Goal: Ask a question

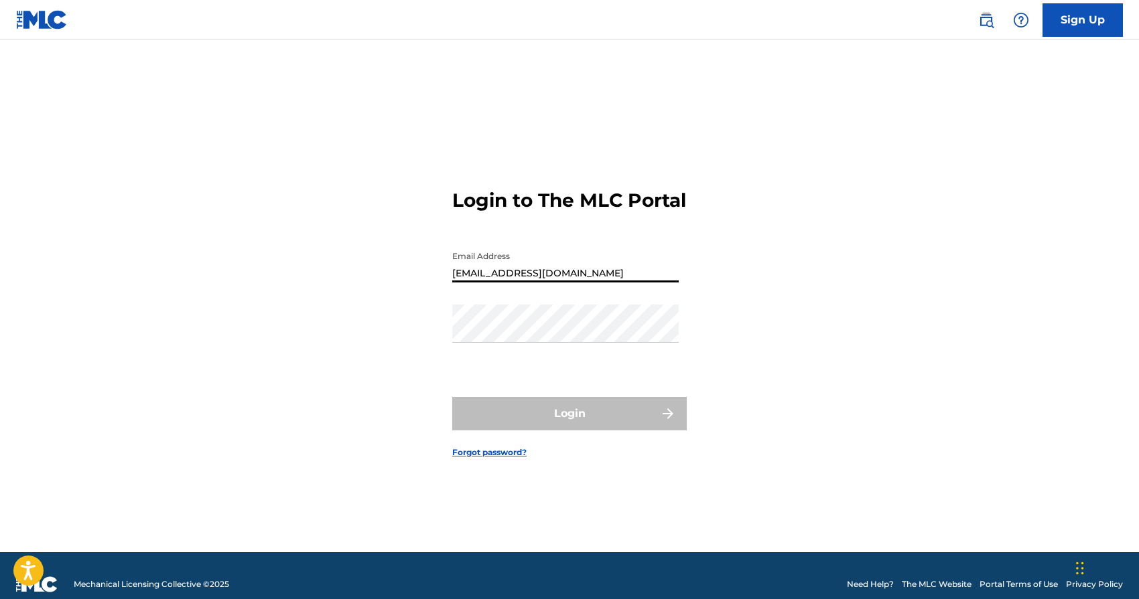
type input "Publishing@morpherecords.com"
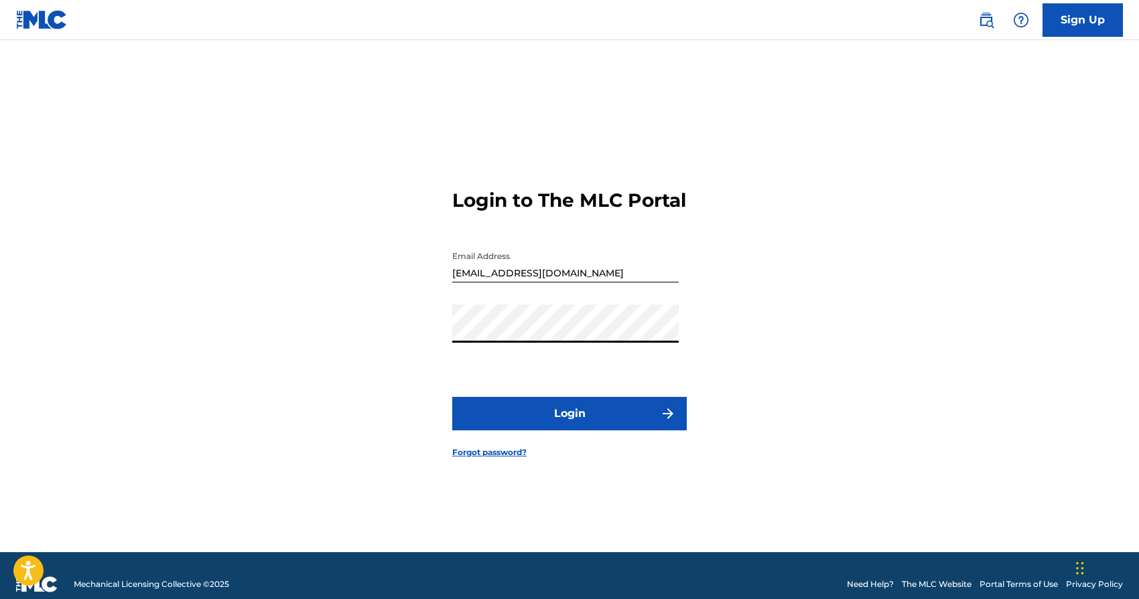
click at [520, 419] on button "Login" at bounding box center [569, 413] width 234 height 33
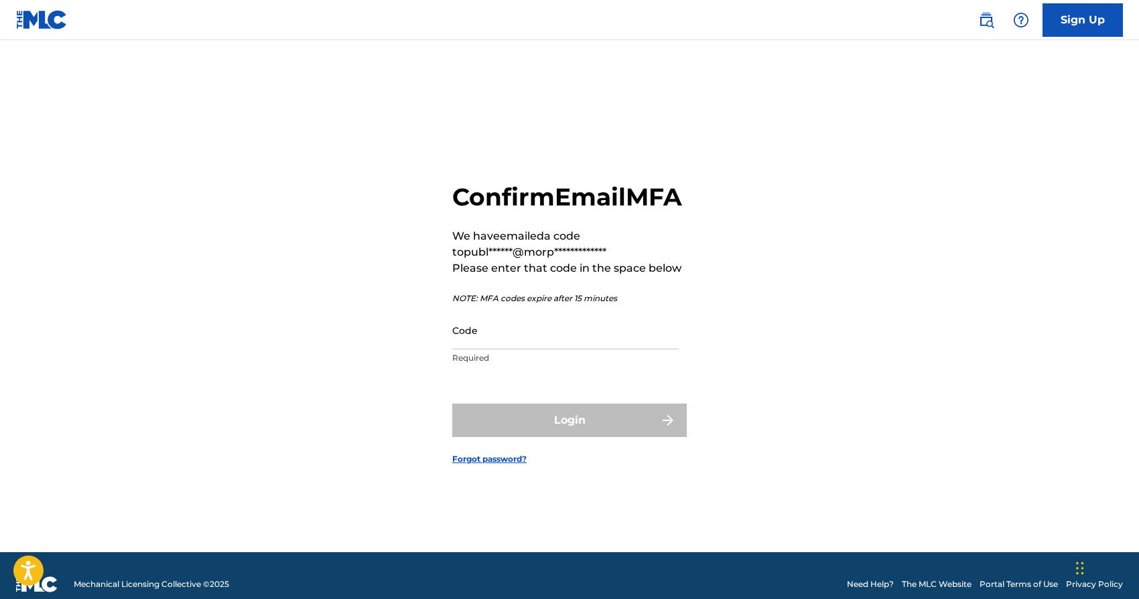
click at [581, 437] on div "Login" at bounding box center [569, 420] width 234 height 33
click at [568, 350] on input "Code" at bounding box center [565, 330] width 226 height 38
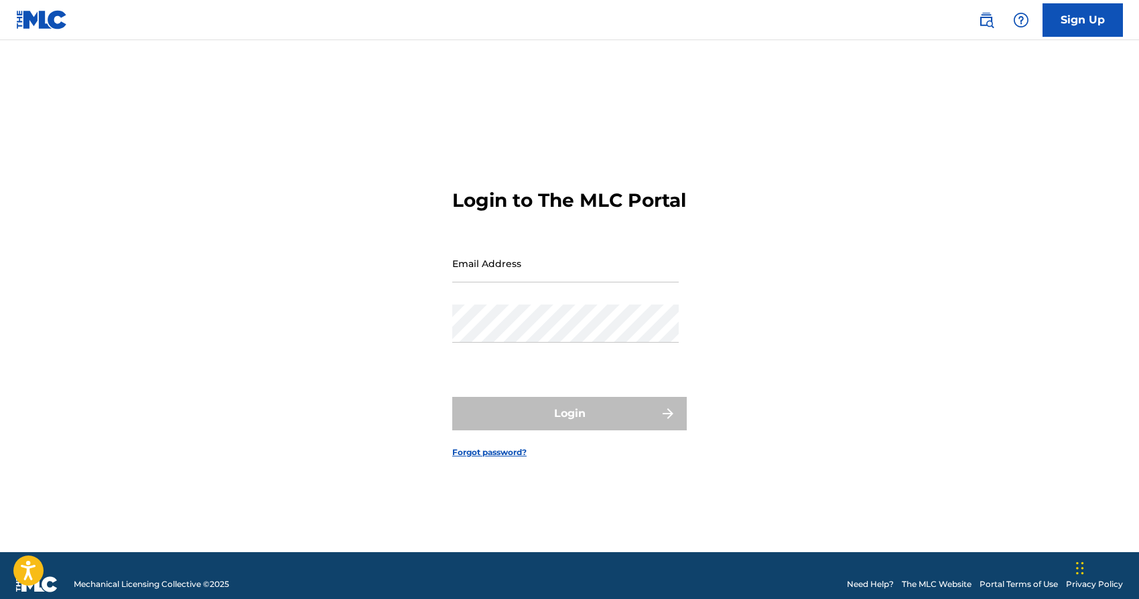
click at [503, 279] on input "Email Address" at bounding box center [565, 263] width 226 height 38
paste input "Publishing@morpherecords.com"
click at [458, 283] on input "Publishing@morpherecords.com" at bounding box center [565, 263] width 226 height 38
type input "[EMAIL_ADDRESS][DOMAIN_NAME]"
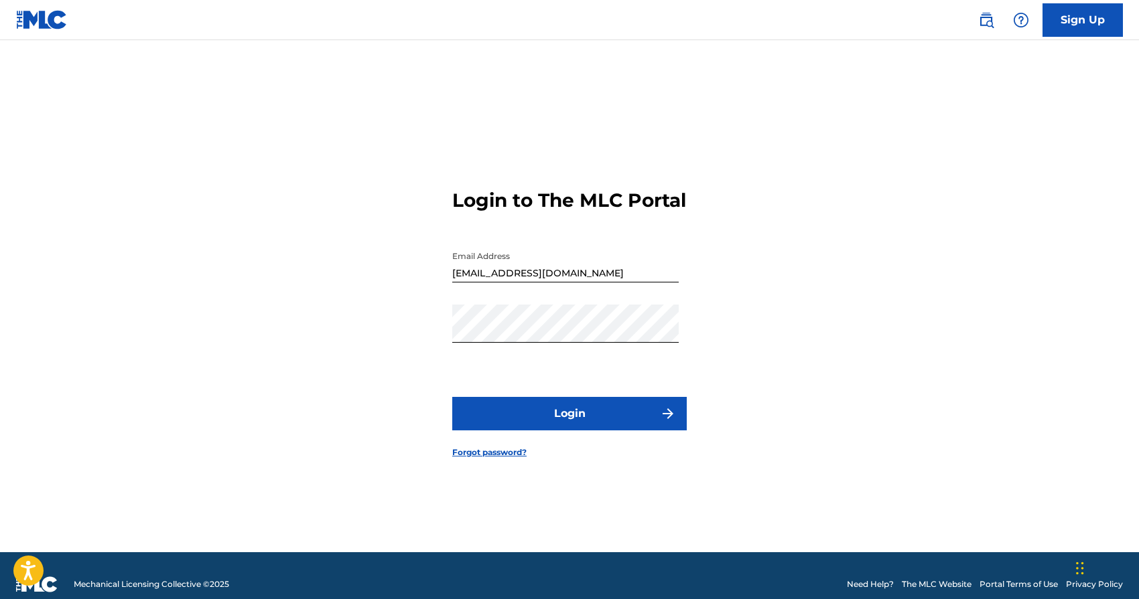
click at [527, 427] on button "Login" at bounding box center [569, 413] width 234 height 33
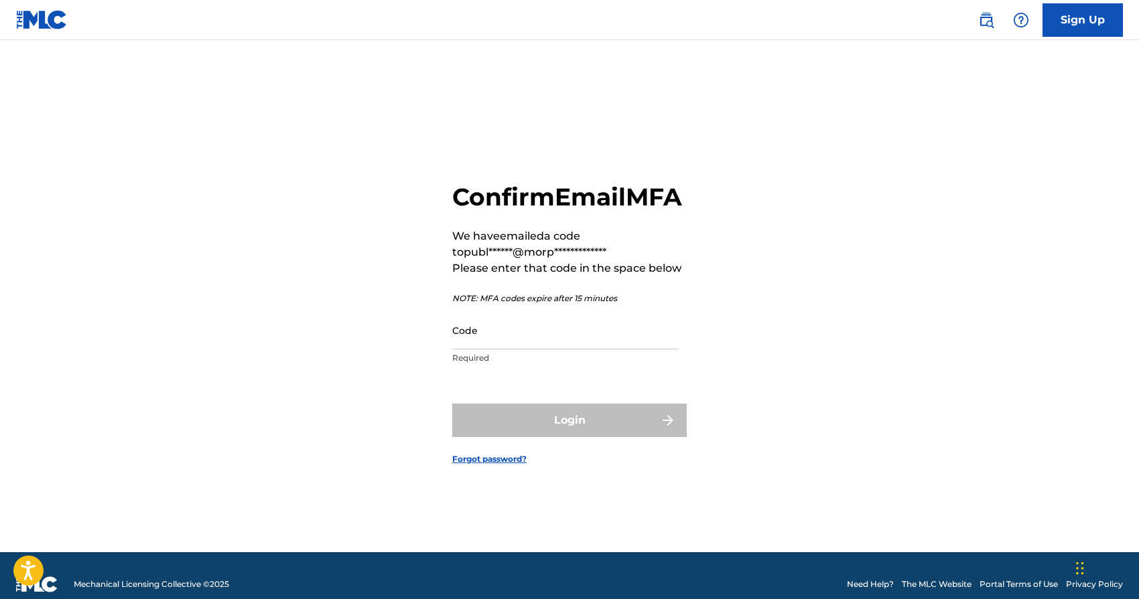
click at [503, 466] on link "Forgot password?" at bounding box center [489, 459] width 74 height 12
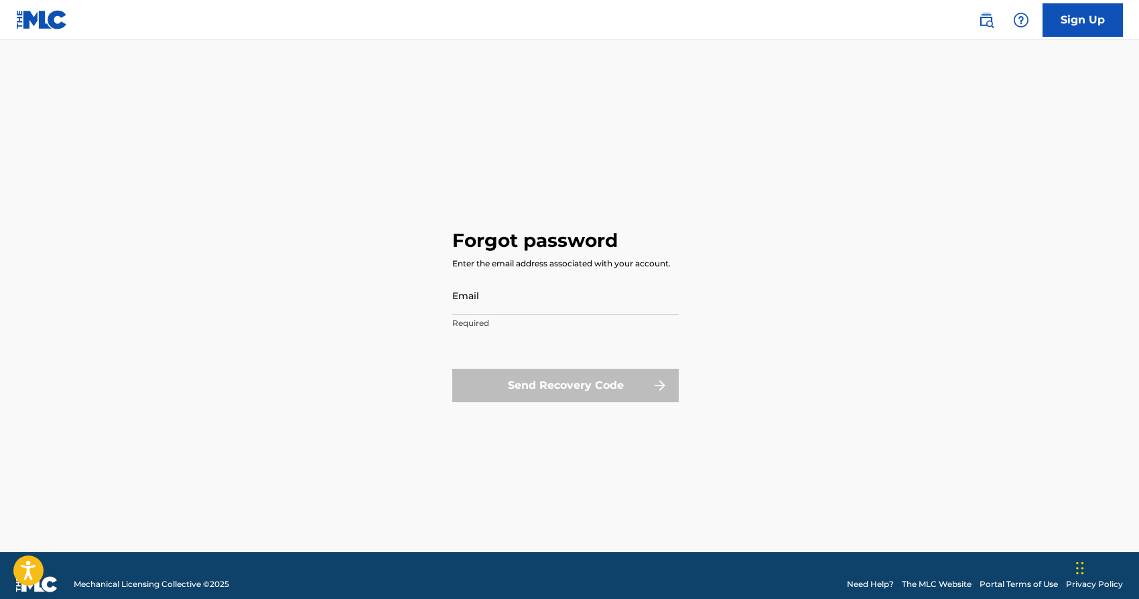
click at [541, 295] on input "Email" at bounding box center [565, 296] width 226 height 38
type input "[EMAIL_ADDRESS][DOMAIN_NAME]"
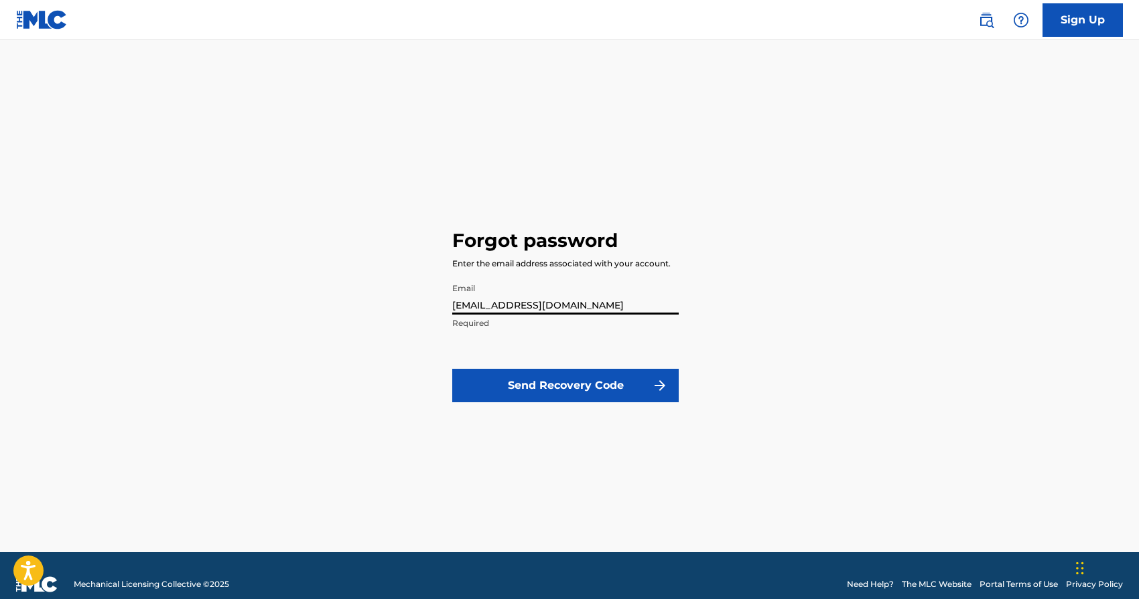
click button "Send Recovery Code" at bounding box center [565, 385] width 226 height 33
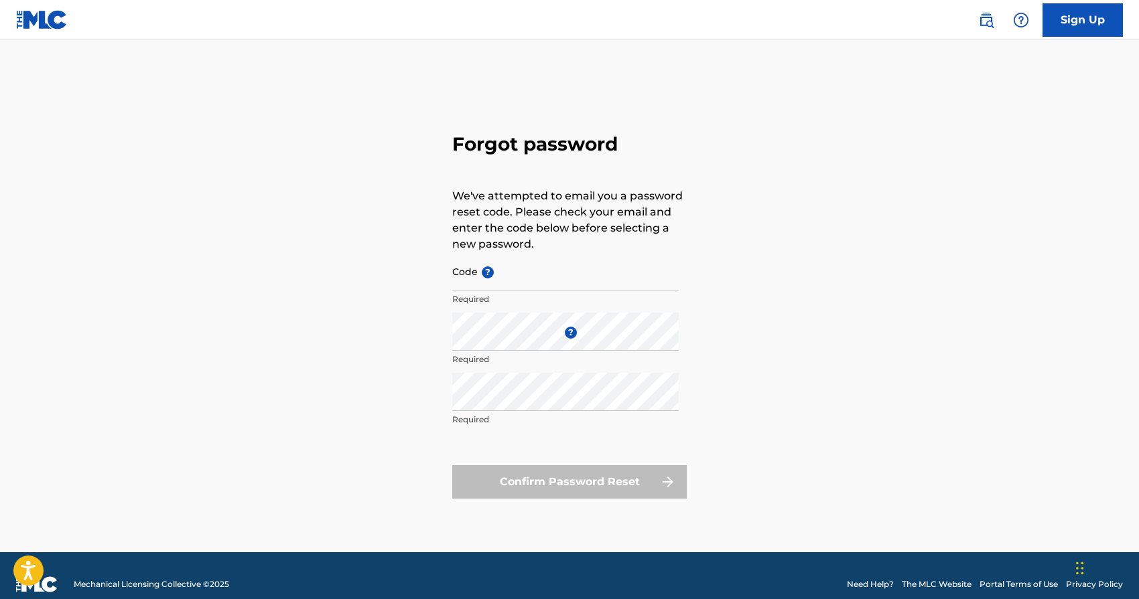
click at [772, 238] on div "Forgot password We've attempted to email you a password reset code. Please chec…" at bounding box center [569, 313] width 938 height 479
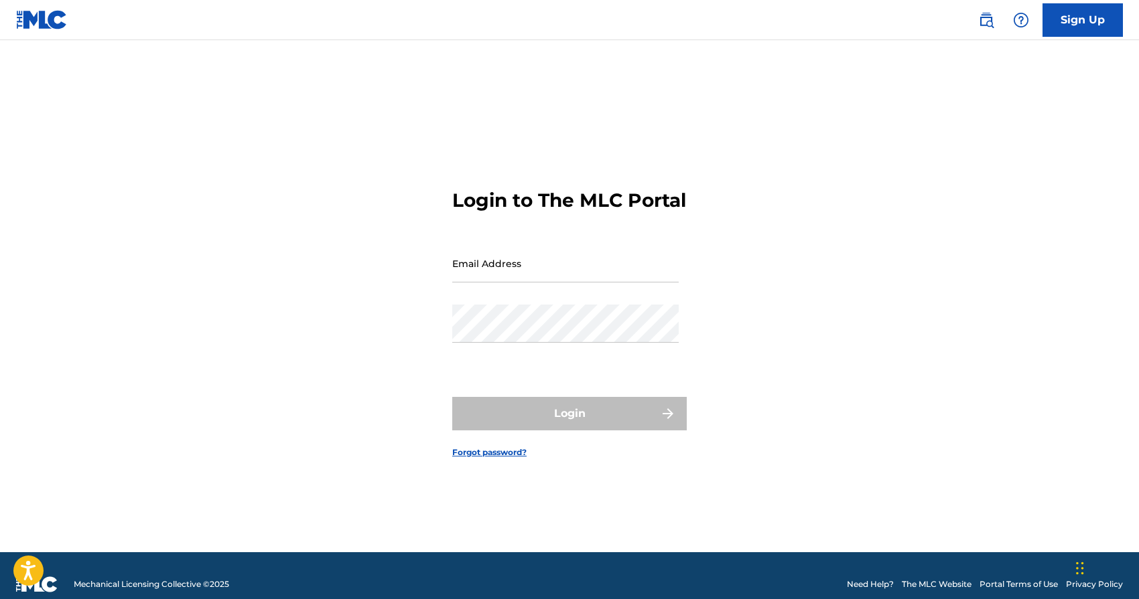
scroll to position [17, 0]
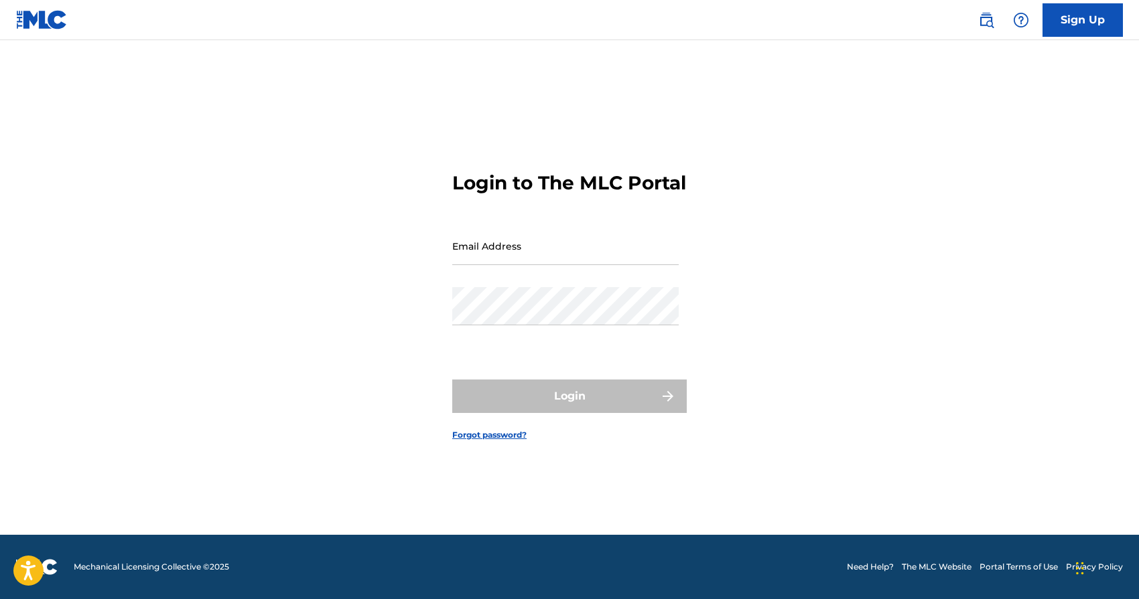
click at [813, 117] on div "Login to The MLC Portal Email Address Password Login Forgot password?" at bounding box center [569, 295] width 938 height 479
click at [543, 265] on input "Email Address" at bounding box center [565, 246] width 226 height 38
type input "[PERSON_NAME][EMAIL_ADDRESS][PERSON_NAME][DOMAIN_NAME]"
click at [494, 441] on link "Forgot password?" at bounding box center [489, 435] width 74 height 12
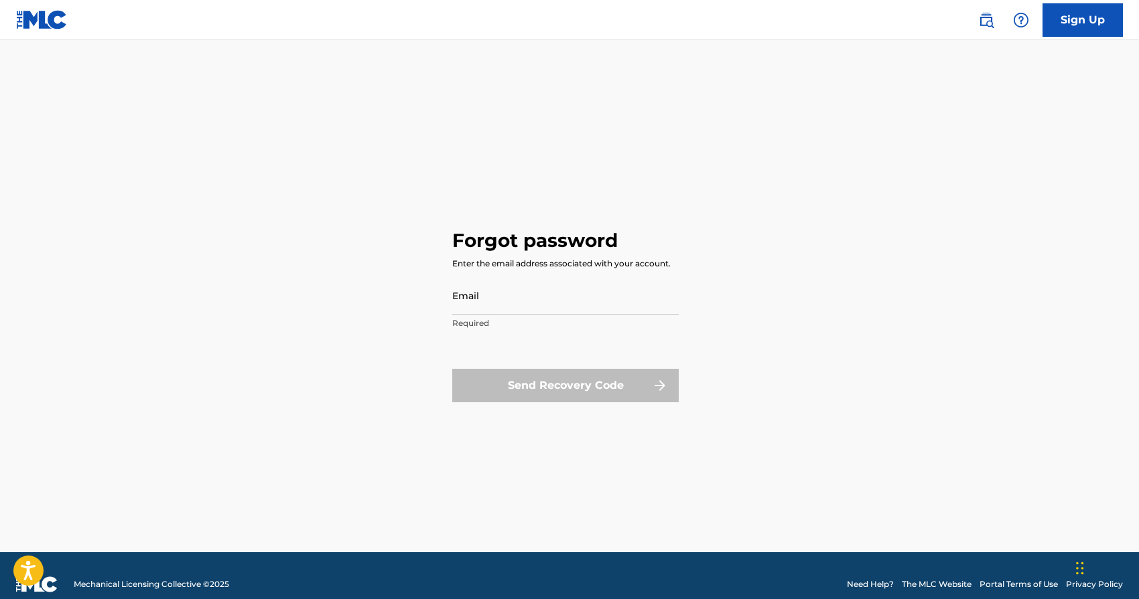
click at [514, 301] on input "Email" at bounding box center [565, 296] width 226 height 38
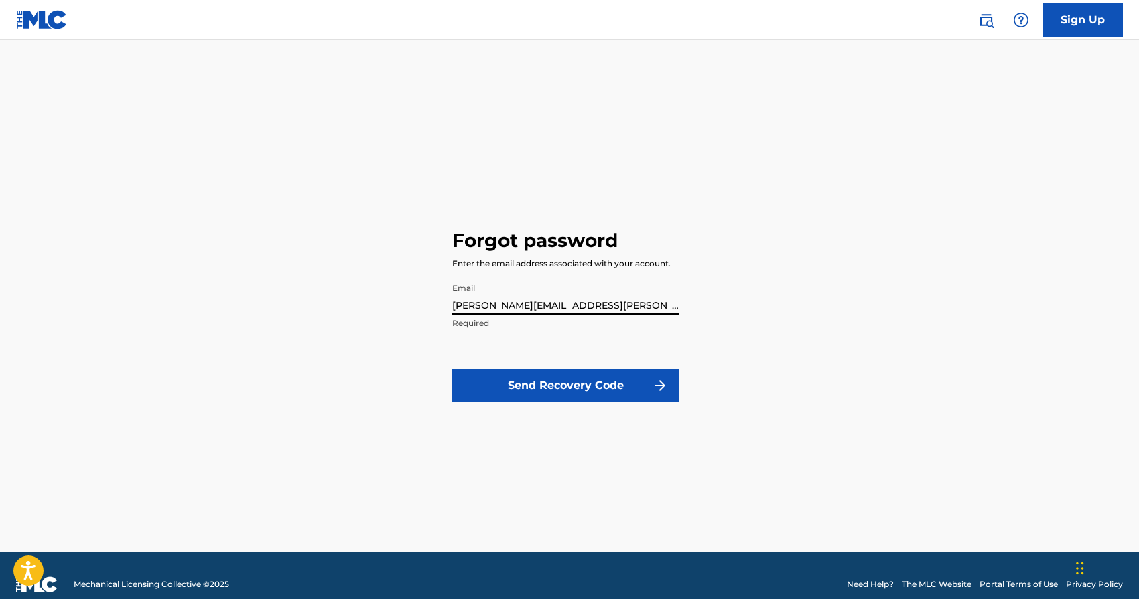
type input "[PERSON_NAME][EMAIL_ADDRESS][PERSON_NAME][DOMAIN_NAME]"
click at [543, 389] on button "Send Recovery Code" at bounding box center [565, 385] width 226 height 33
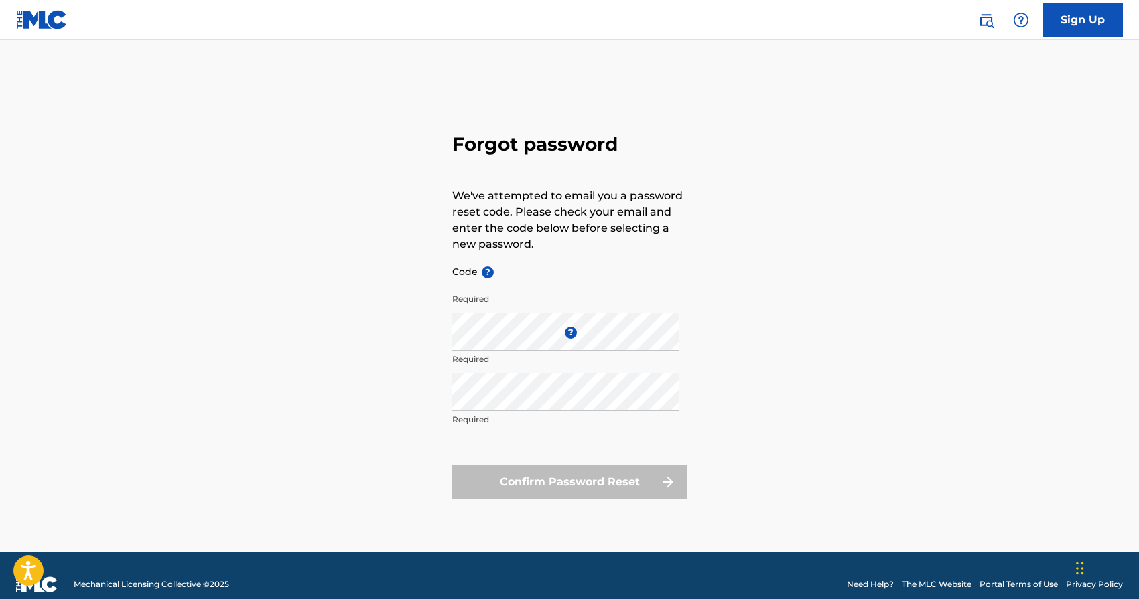
scroll to position [17, 0]
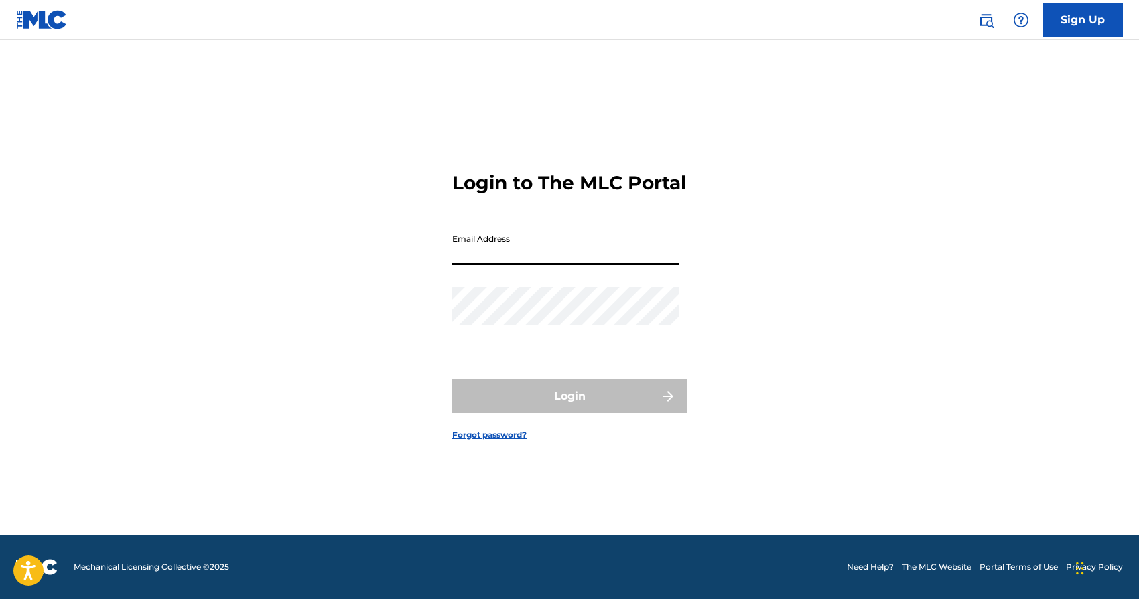
click at [547, 261] on input "Email Address" at bounding box center [565, 246] width 226 height 38
type input "[PERSON_NAME][EMAIL_ADDRESS][PERSON_NAME][DOMAIN_NAME]"
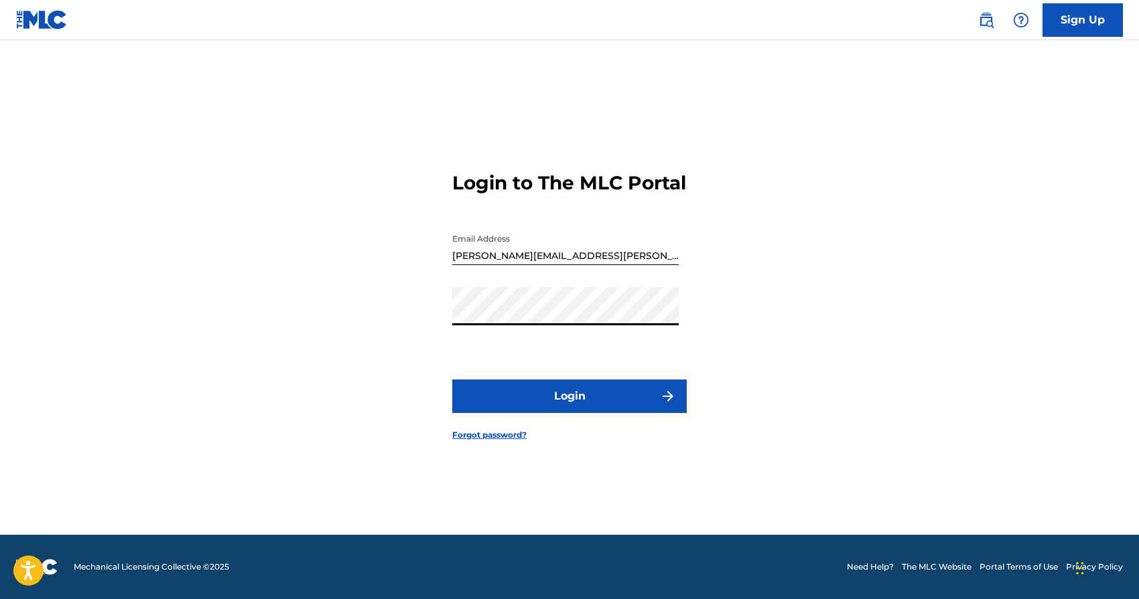
click at [530, 408] on button "Login" at bounding box center [569, 396] width 234 height 33
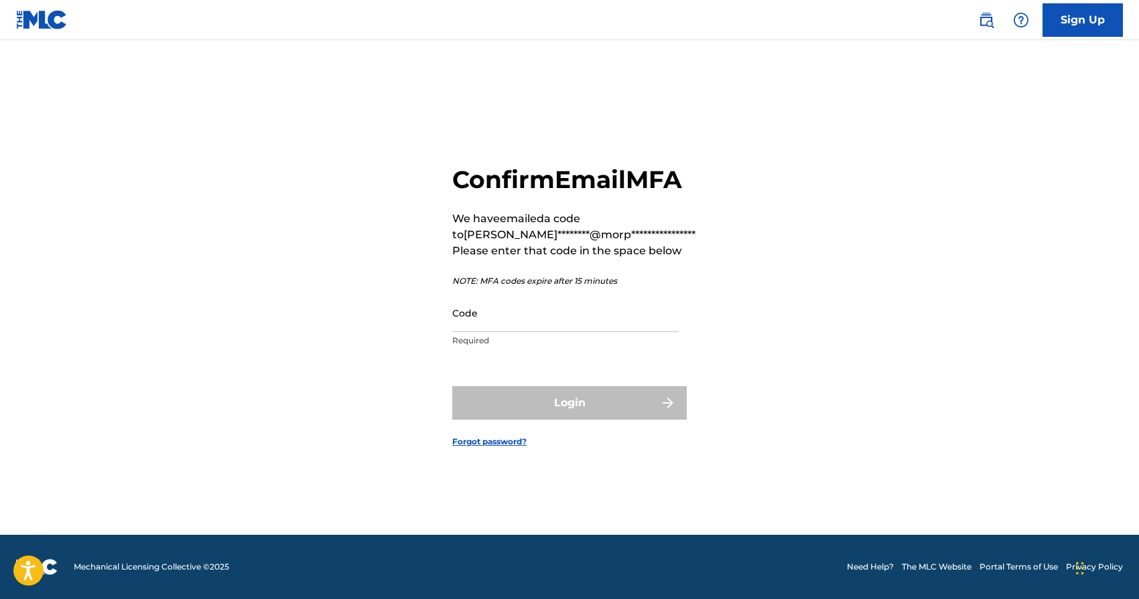
click at [1021, 19] on img at bounding box center [1021, 20] width 16 height 16
click at [1021, 25] on img at bounding box center [1021, 20] width 16 height 16
click at [1010, 55] on link "Contact us" at bounding box center [1021, 56] width 114 height 32
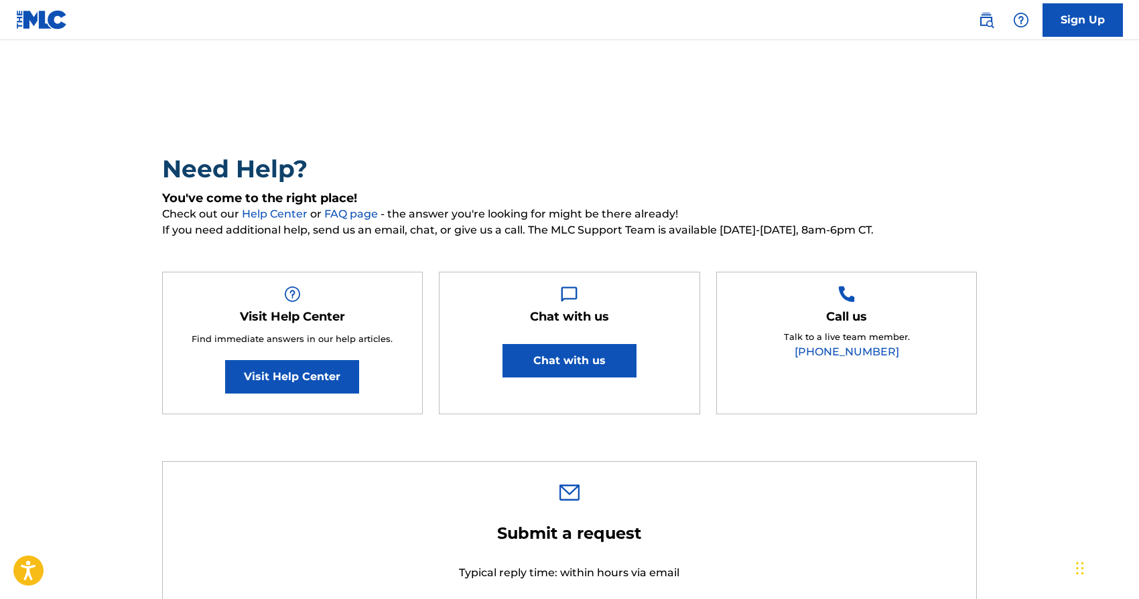
click at [854, 305] on div "Call us Talk to a live team member. [PHONE_NUMBER]" at bounding box center [846, 343] width 261 height 143
click at [844, 350] on link "[PHONE_NUMBER]" at bounding box center [846, 352] width 104 height 13
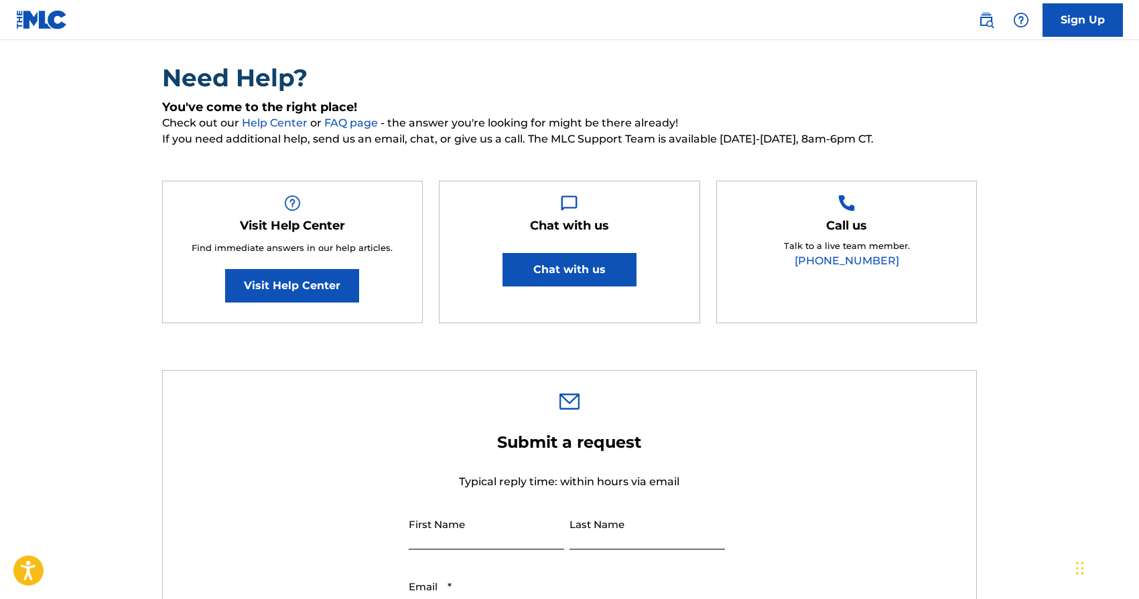
scroll to position [118, 0]
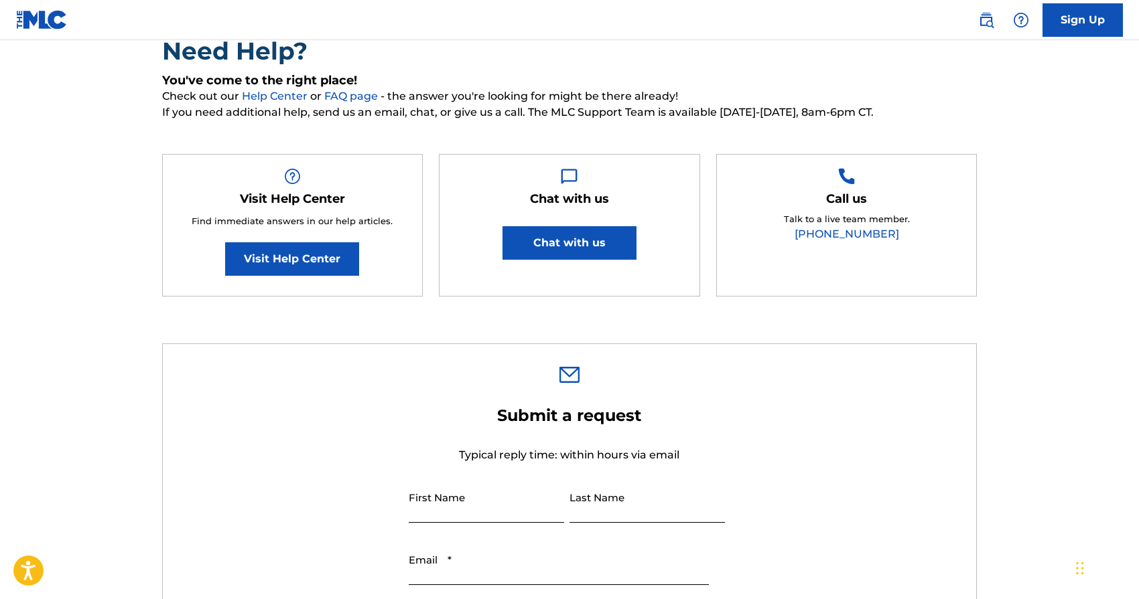
click at [591, 245] on button "Chat with us" at bounding box center [569, 242] width 134 height 33
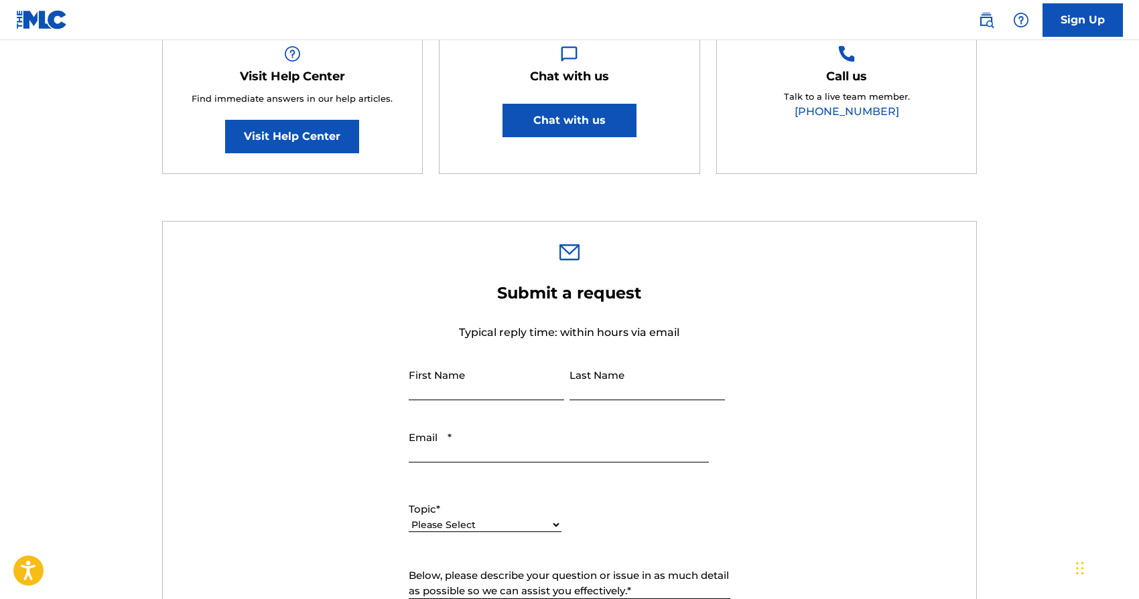
scroll to position [278, 0]
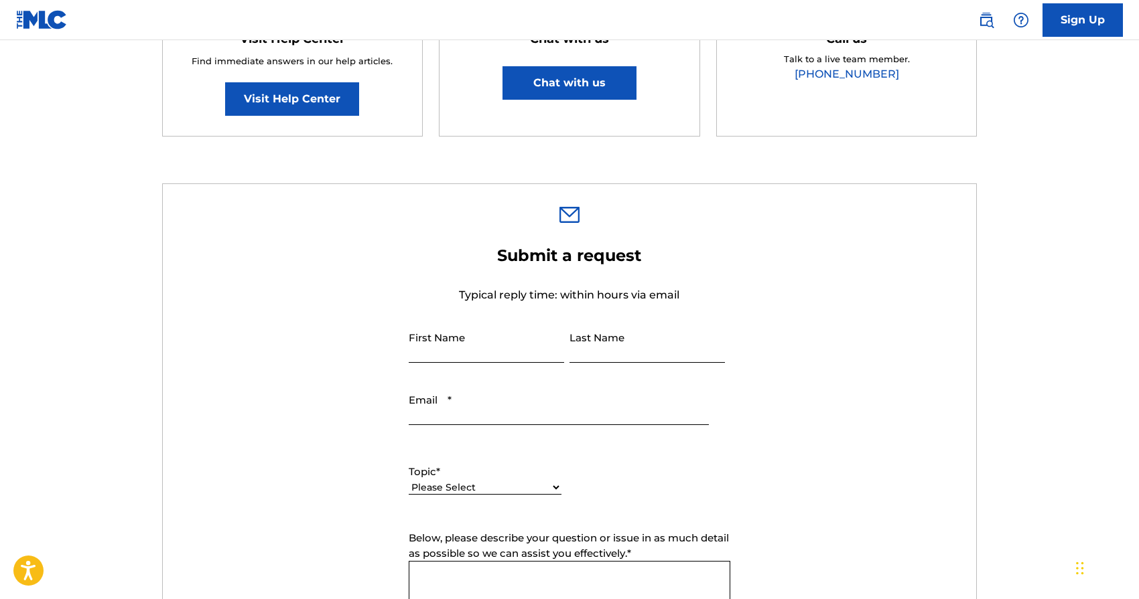
click at [480, 349] on input "First Name" at bounding box center [486, 344] width 155 height 38
type input "Leyton"
type input "[PERSON_NAME]"
click at [429, 407] on input "Email *" at bounding box center [559, 406] width 300 height 38
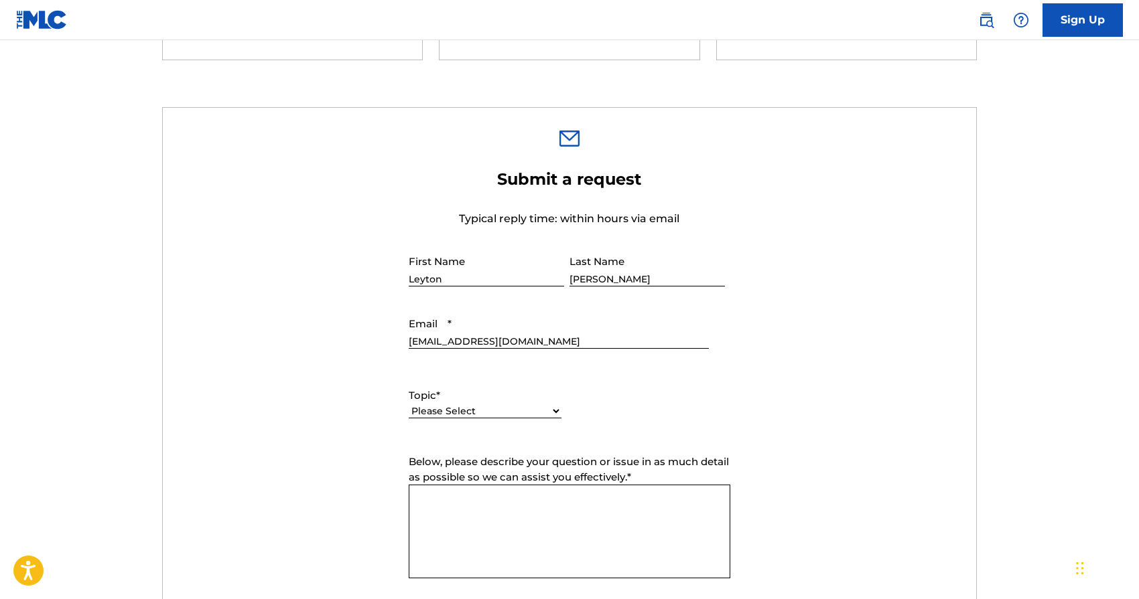
scroll to position [373, 0]
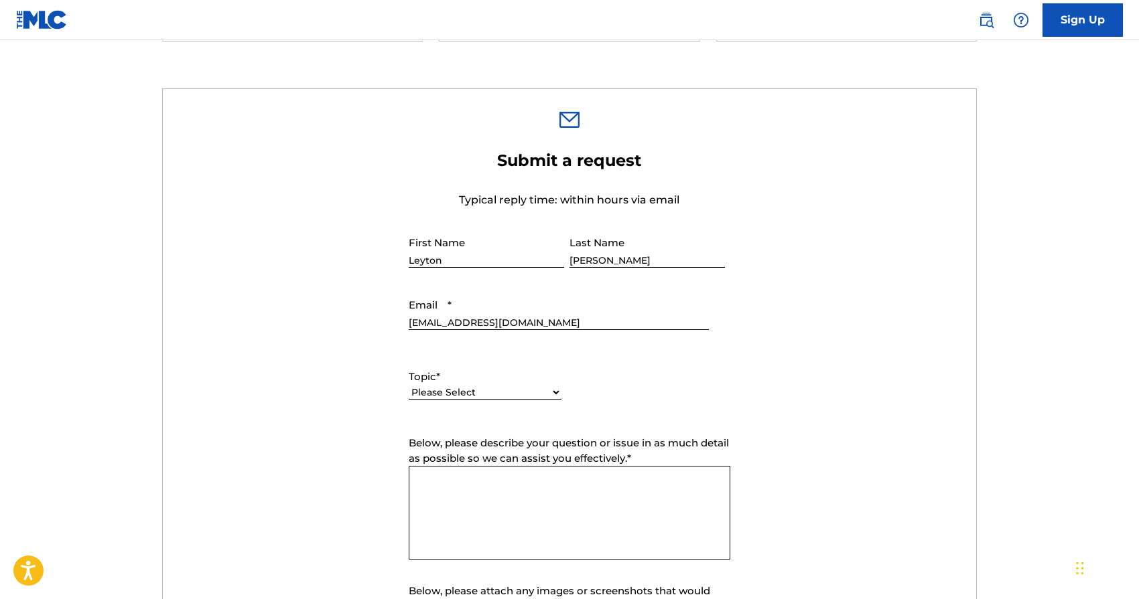
type input "[EMAIL_ADDRESS][DOMAIN_NAME]"
click at [439, 393] on select "Please Select I need help with my account I need help with managing my catalog …" at bounding box center [485, 393] width 153 height 14
select select "I need help with my account"
click at [409, 386] on select "Please Select I need help with my account I need help with managing my catalog …" at bounding box center [485, 393] width 153 height 14
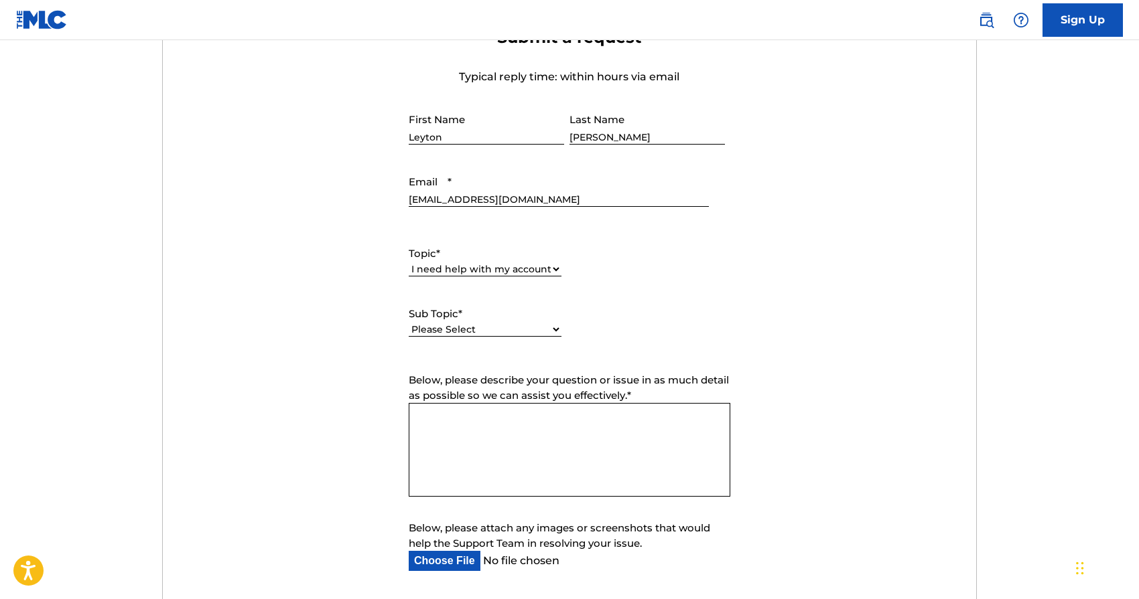
scroll to position [510, 0]
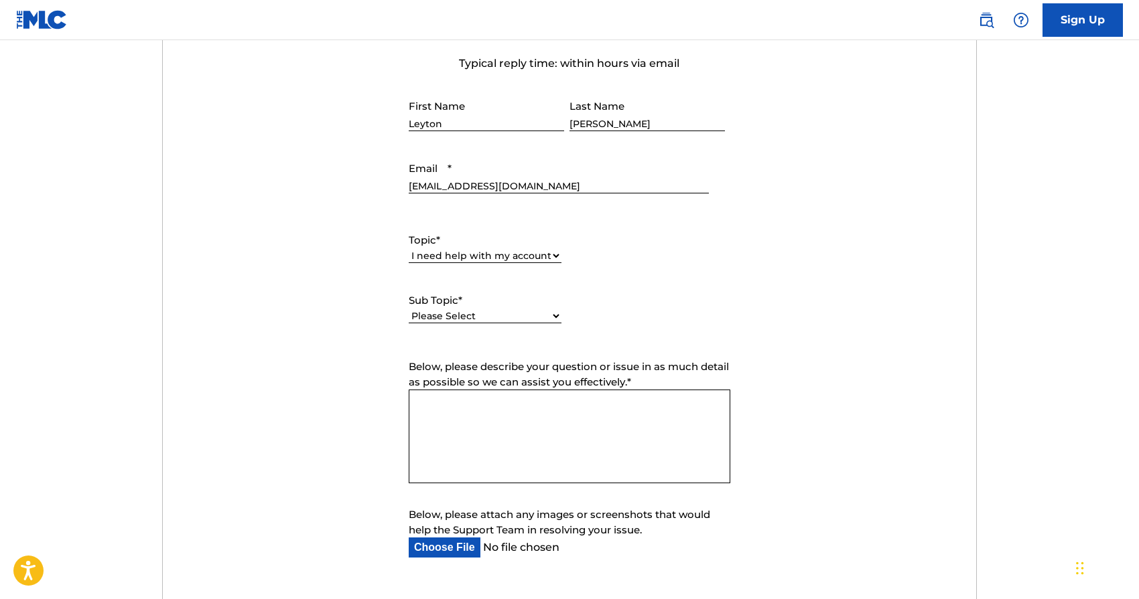
click at [520, 315] on select "Please Select I need help with my user account I can't log in to my user accoun…" at bounding box center [485, 316] width 153 height 14
select select "I can't log in to my user account"
click at [409, 310] on select "Please Select I need help with my user account I can't log in to my user accoun…" at bounding box center [485, 316] width 153 height 14
click at [492, 443] on textarea "Below, please describe your question or issue in as much detail as possible so …" at bounding box center [570, 437] width 322 height 94
click at [429, 404] on textarea "My verification number" at bounding box center [570, 437] width 322 height 94
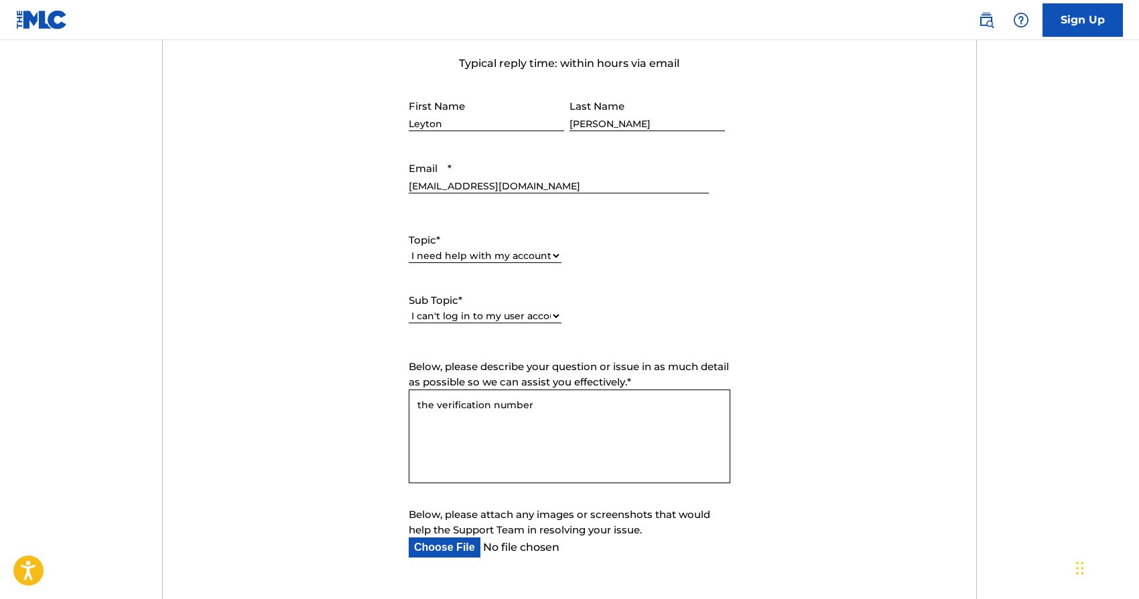
click at [601, 405] on textarea "the verification number" at bounding box center [570, 437] width 322 height 94
paste textarea "e"
click at [497, 419] on textarea "the verification number for all my team is not work (We not receive this)" at bounding box center [570, 437] width 322 height 94
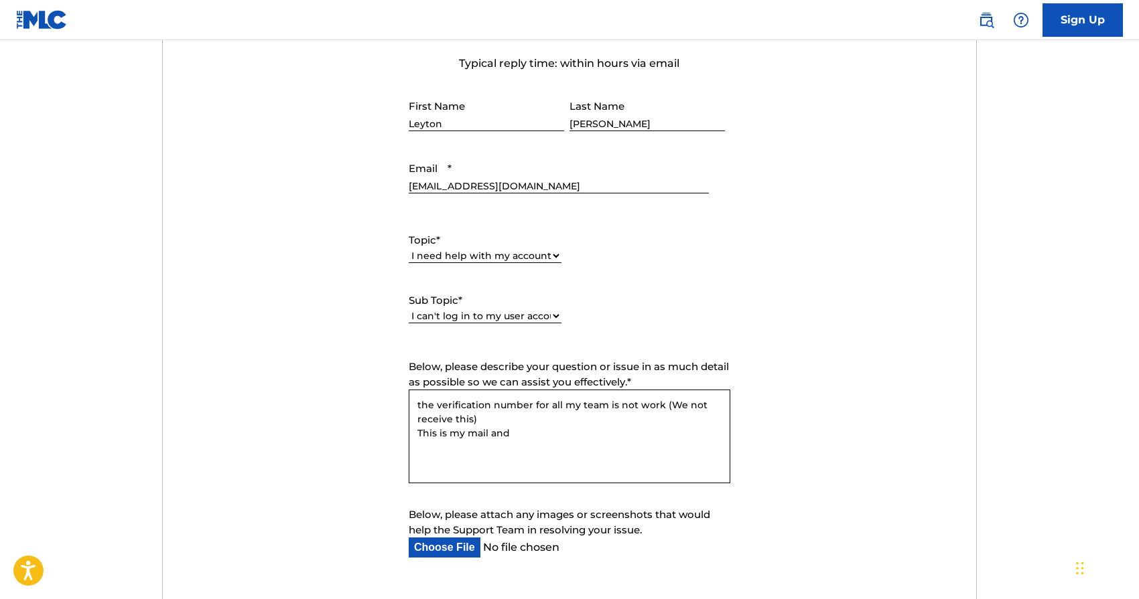
drag, startPoint x: 537, startPoint y: 437, endPoint x: 448, endPoint y: 437, distance: 88.4
click at [448, 437] on textarea "the verification number for all my team is not work (We not receive this) This …" at bounding box center [570, 437] width 322 height 94
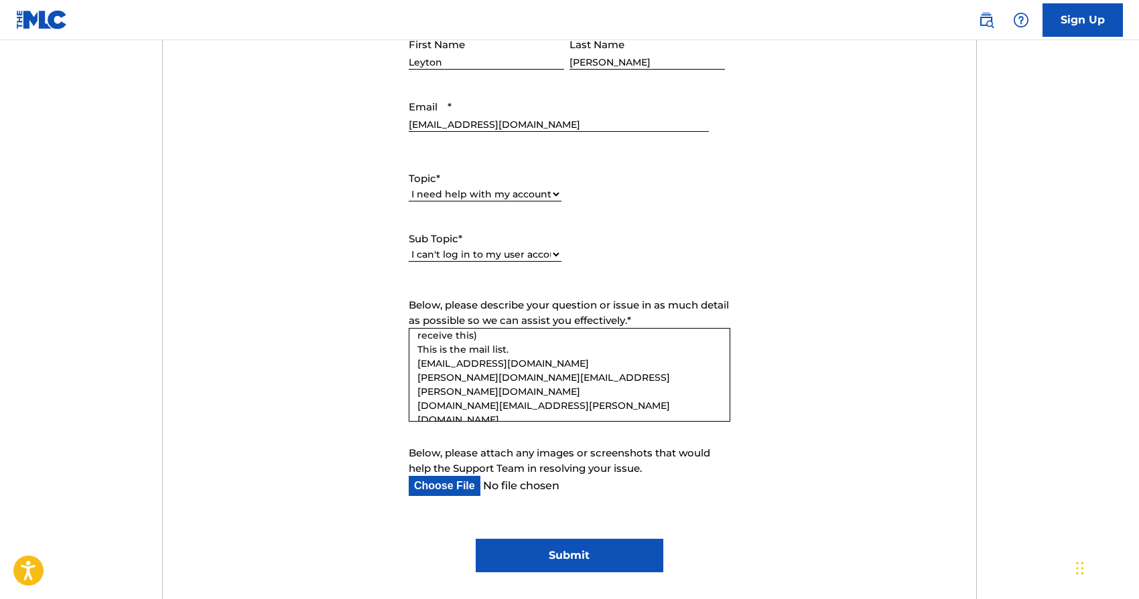
scroll to position [572, 0]
type textarea "the verification number for all my team is not work (We not receive this) This …"
click at [457, 489] on input "Below, please attach any images or screenshots that would help the Support Team…" at bounding box center [559, 486] width 300 height 20
type input "C:\fakepath\Captura de pantalla [DATE] a las 7.03.12 p. m..png"
click at [586, 564] on input "Submit" at bounding box center [569, 555] width 187 height 33
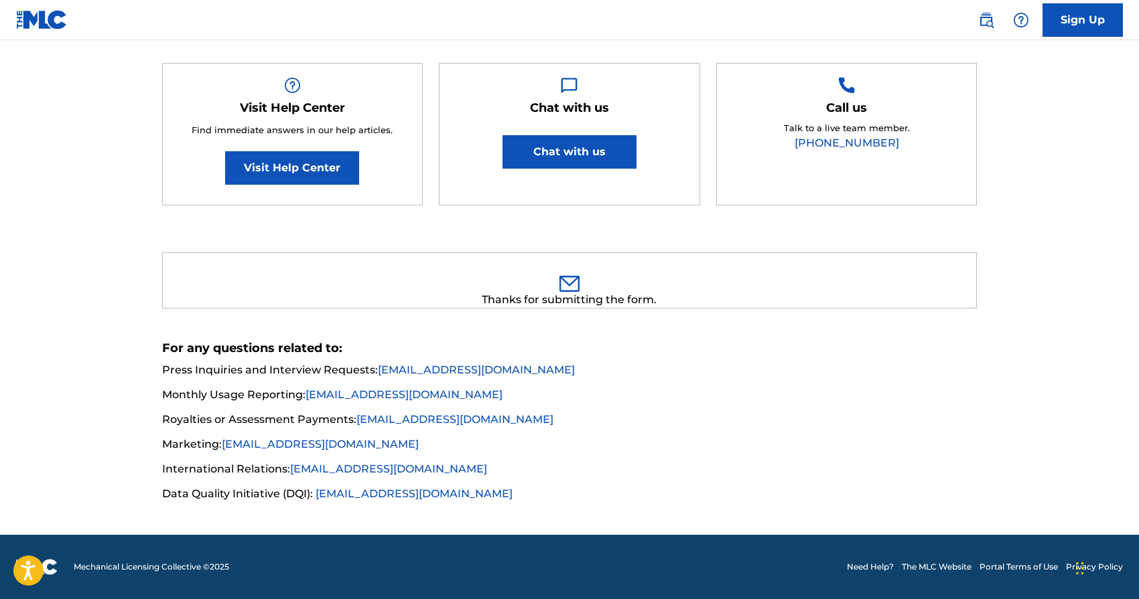
scroll to position [208, 0]
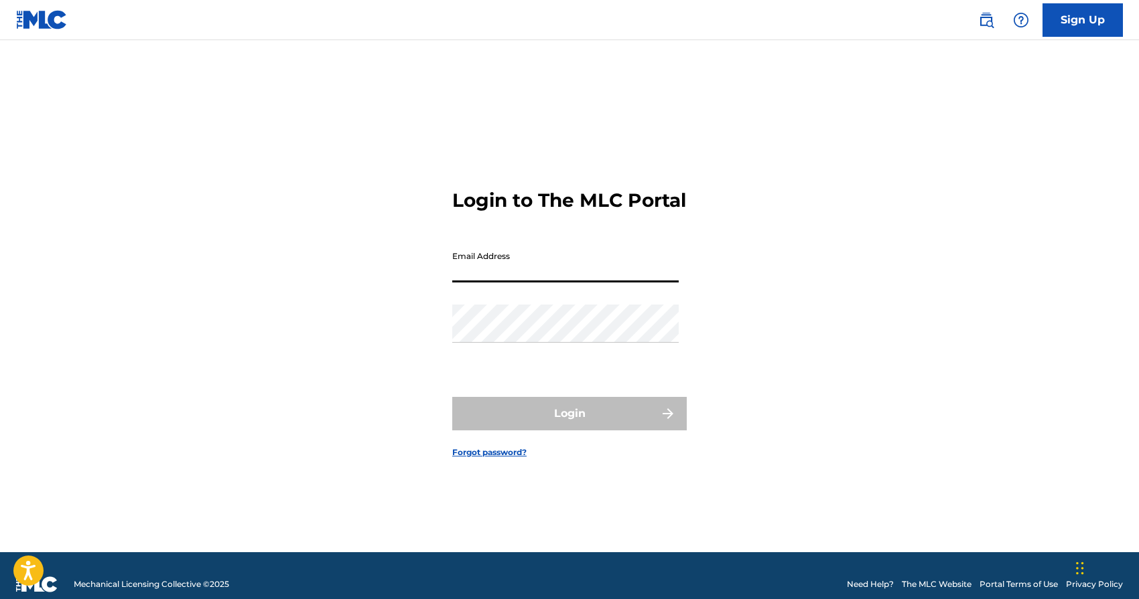
click at [496, 278] on input "Email Address" at bounding box center [565, 263] width 226 height 38
type input "[EMAIL_ADDRESS][DOMAIN_NAME]"
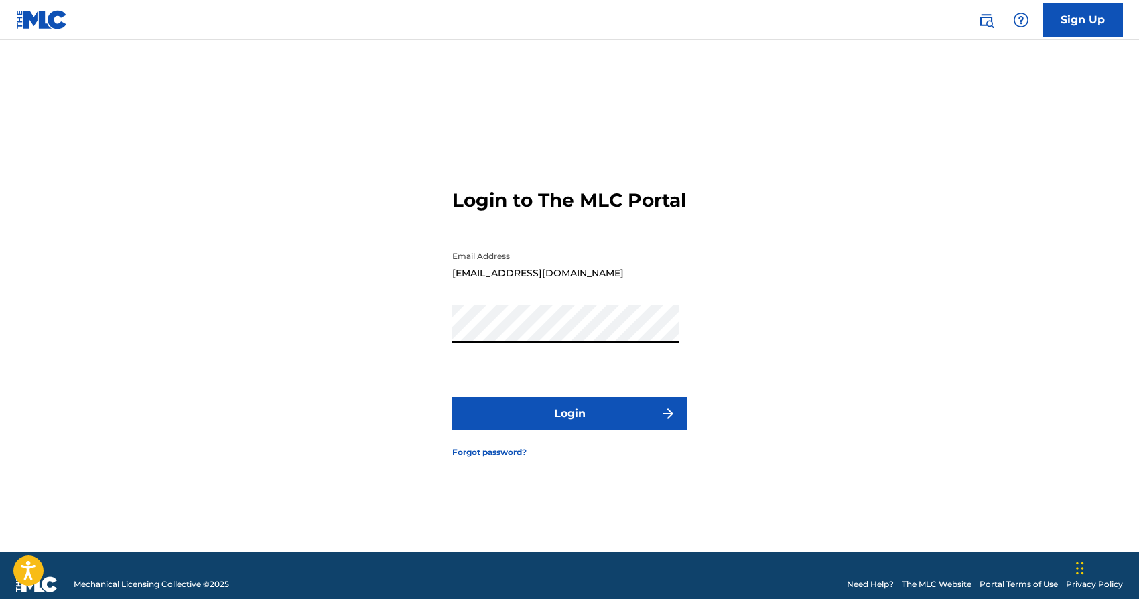
click at [589, 431] on button "Login" at bounding box center [569, 413] width 234 height 33
